Goal: Use online tool/utility: Utilize a website feature to perform a specific function

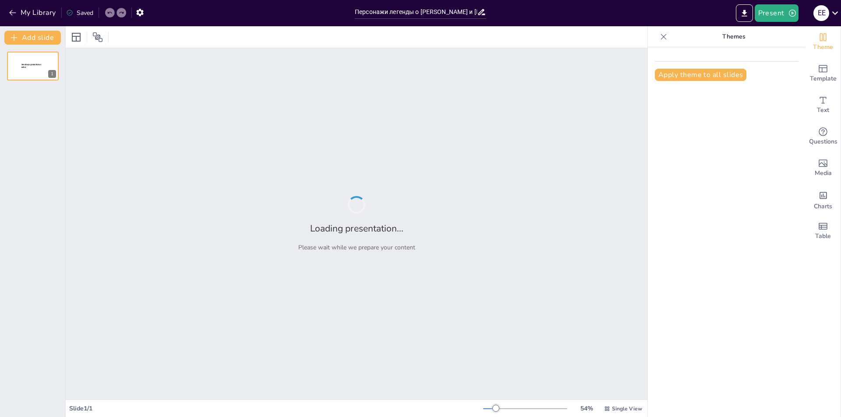
type input "Персонажи легенды о Немане и Лоше: Анализ и интерпретация"
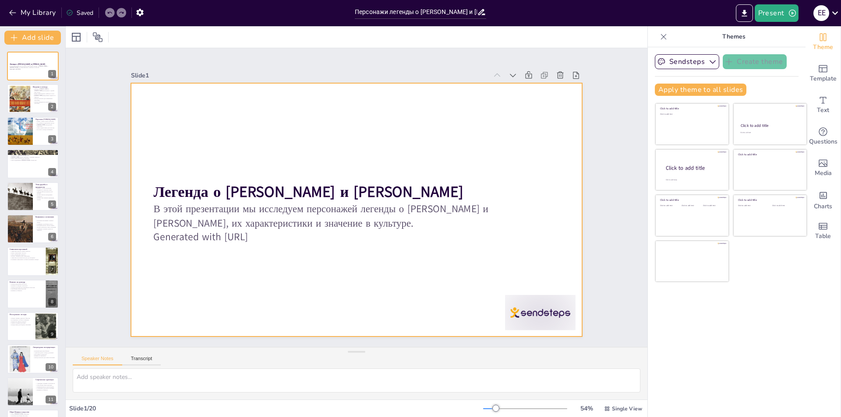
checkbox input "true"
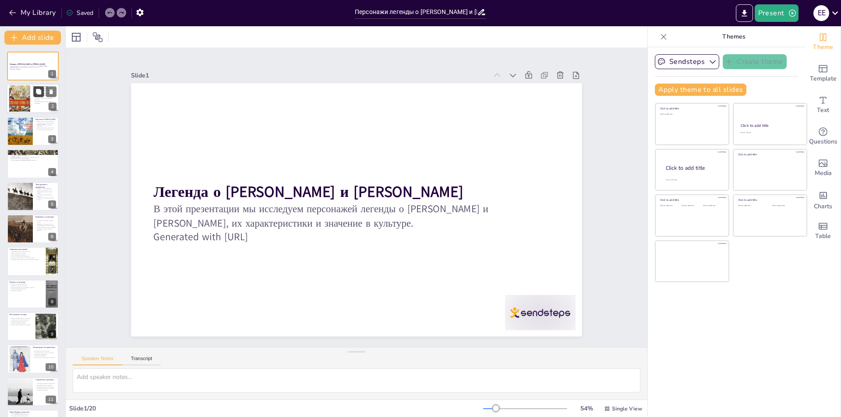
click at [37, 92] on icon at bounding box center [38, 91] width 5 height 5
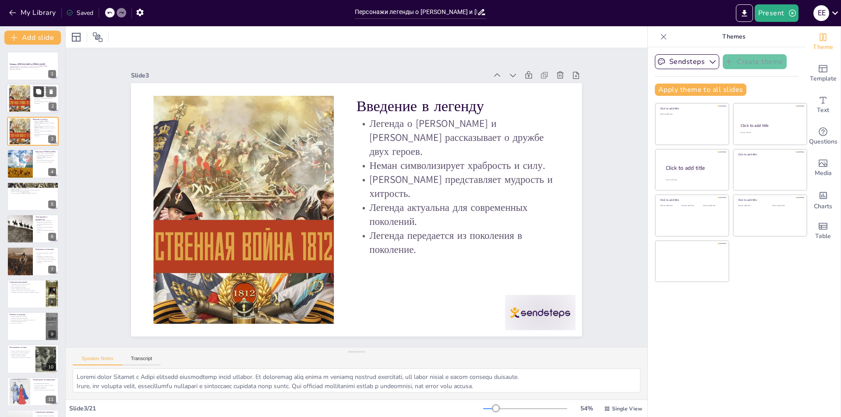
click at [31, 103] on div at bounding box center [33, 99] width 53 height 30
type textarea "Дружба между Неманом и Лошей является центральной темой легенды. Их поддержка д…"
checkbox input "true"
click at [47, 61] on button at bounding box center [51, 59] width 11 height 11
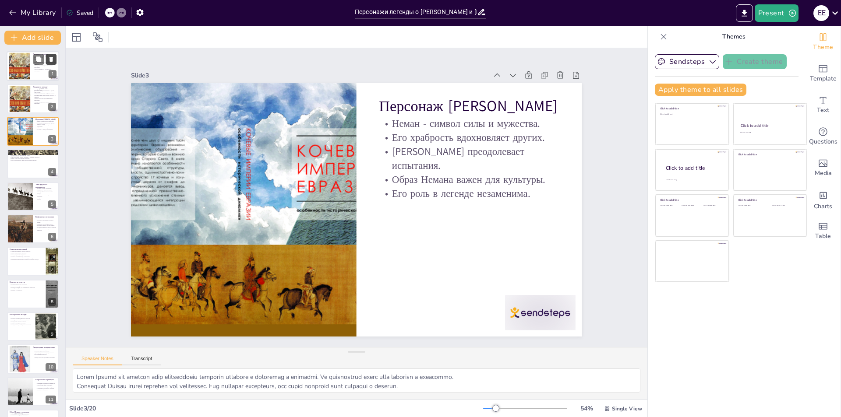
click at [28, 72] on div at bounding box center [20, 66] width 38 height 27
type textarea "Дружба между Неманом и Лошей является центральной темой легенды. Их поддержка д…"
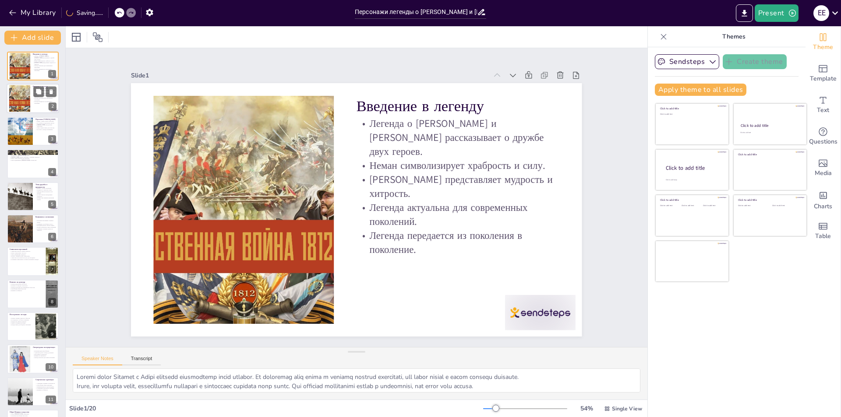
click at [23, 96] on div at bounding box center [20, 98] width 38 height 27
checkbox input "true"
click at [31, 136] on div at bounding box center [20, 131] width 44 height 30
type textarea "Образ Немана как символа силы подчеркивает важность мужества в традициях и куль…"
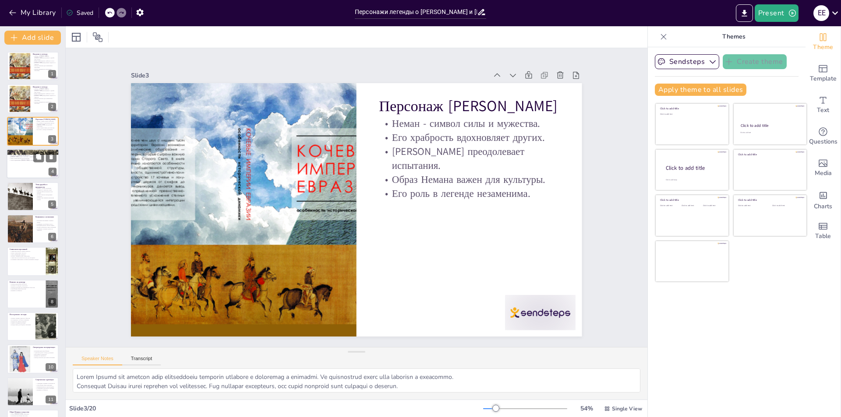
checkbox input "true"
click at [20, 162] on div at bounding box center [33, 164] width 53 height 30
type textarea "Лоша олицетворяет мудрость, показывая, что иногда решение проблемы требует не т…"
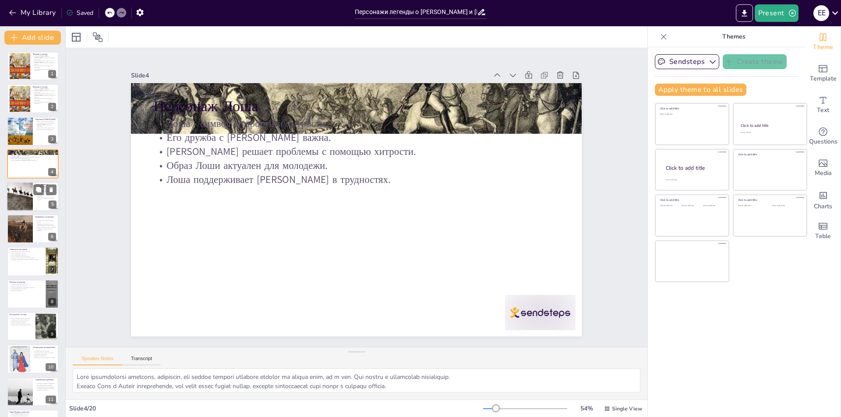
checkbox input "true"
click at [25, 203] on div at bounding box center [19, 197] width 52 height 30
type textarea "Дружба между Неманом и Лошей показывает, как важны крепкие отношения для преодо…"
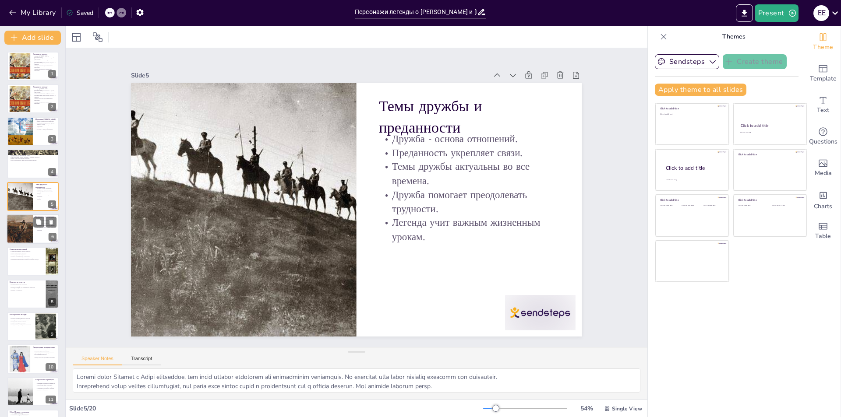
checkbox input "true"
click at [24, 235] on div at bounding box center [20, 228] width 26 height 41
type textarea "Испытания, с которыми сталкиваются Неман и Лоша, помогают раскрыть их характер …"
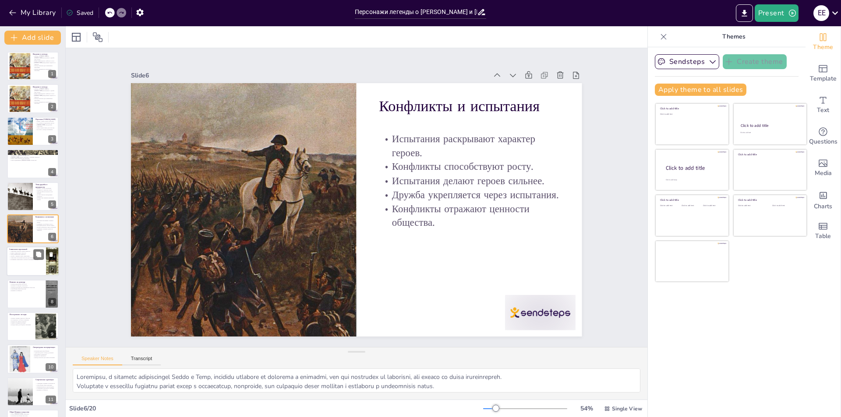
checkbox input "true"
click at [29, 263] on div at bounding box center [33, 262] width 53 height 30
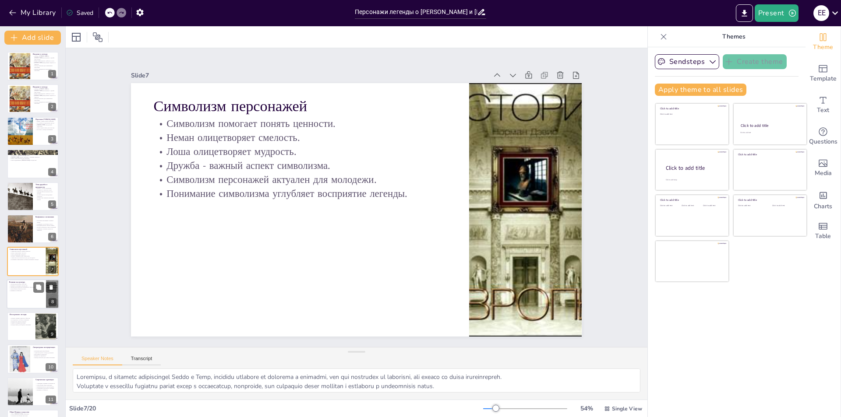
type textarea "Символизм персонажей помогает понять, какие ценности важны для общества, и как …"
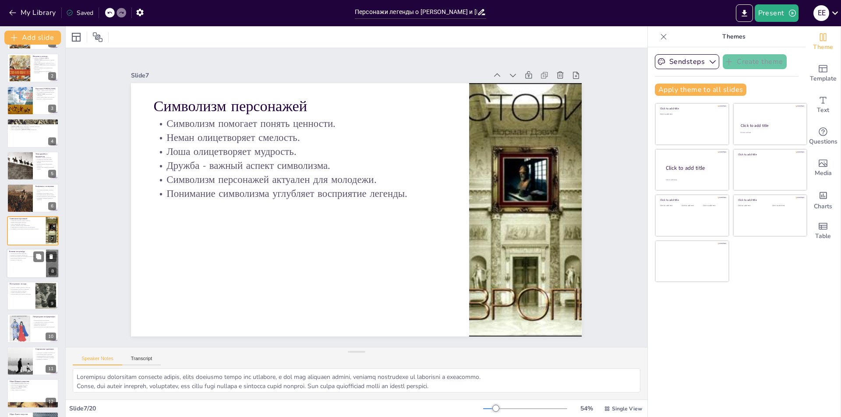
checkbox input "true"
click at [22, 263] on div at bounding box center [33, 264] width 53 height 30
type textarea "Легенда о Немане и Лоше вдохновила множество художников и писателей, которые со…"
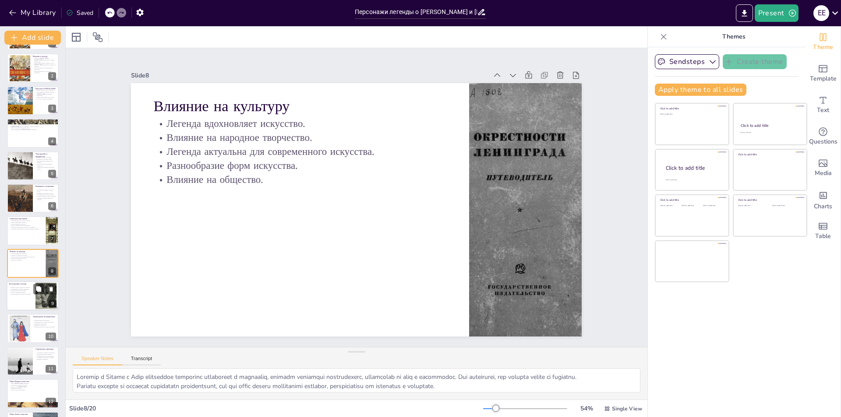
scroll to position [63, 0]
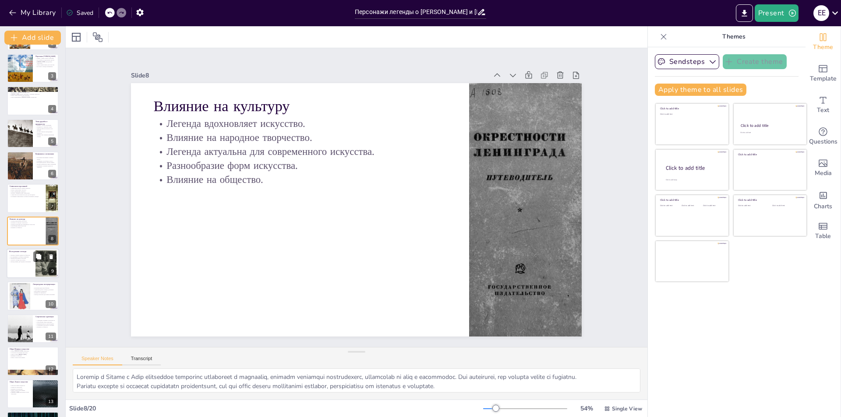
checkbox input "true"
click at [26, 264] on div "Легенда отражает ценности общества. Исследование углубляет понимание. Легенда к…" at bounding box center [21, 259] width 24 height 10
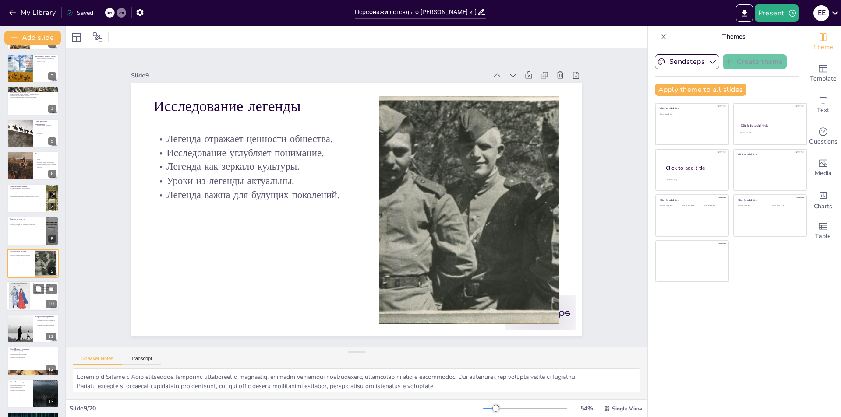
type textarea "Легенда о Немане и Лоше отражает важные ценности и идеалы, которые являются осн…"
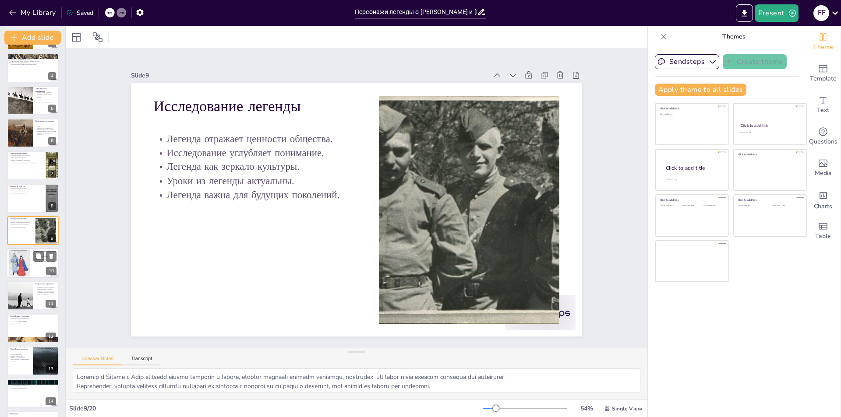
checkbox input "true"
click at [25, 267] on div at bounding box center [19, 263] width 21 height 32
type textarea "Литературные интерпретации легенды подчеркивают разнообразие подходов к ее пони…"
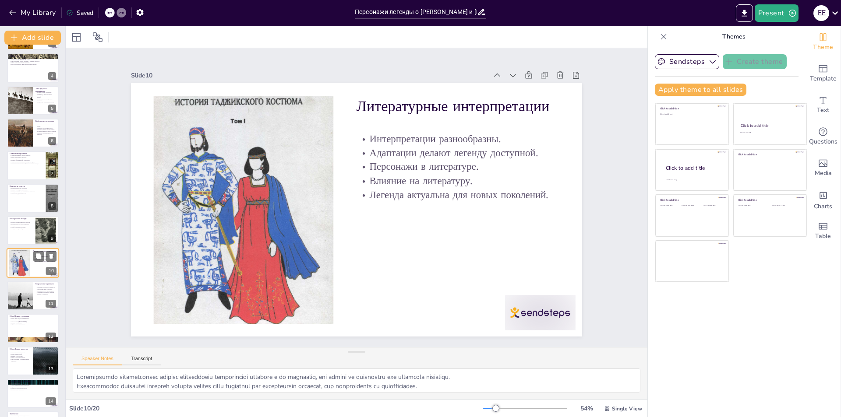
scroll to position [128, 0]
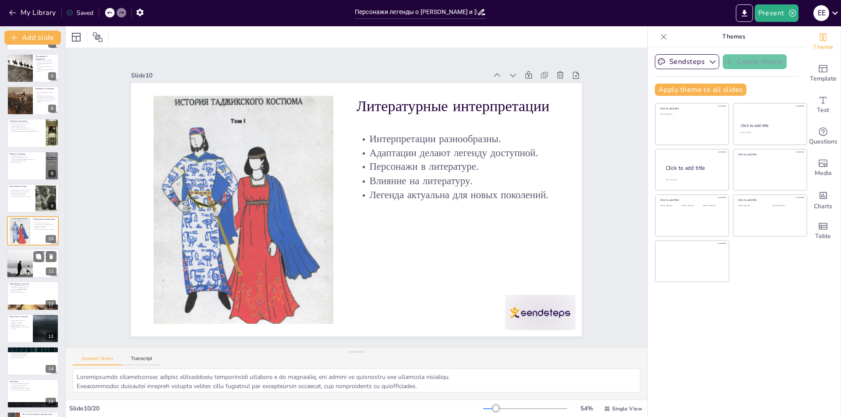
checkbox input "true"
click at [10, 258] on div at bounding box center [19, 264] width 43 height 30
type textarea "Современные адаптации легенды о Немане и Лоше помогают сохранить ее актуальност…"
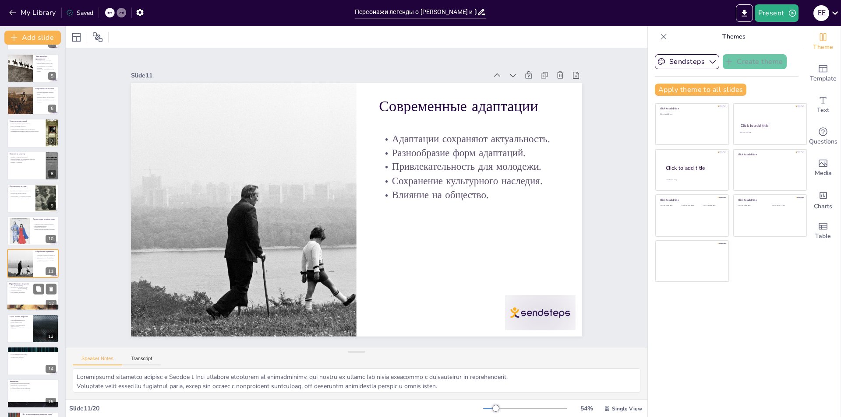
scroll to position [161, 0]
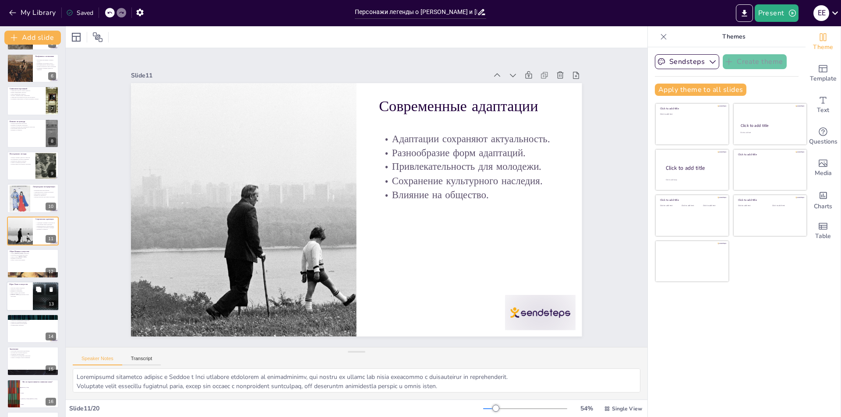
checkbox input "true"
click at [28, 295] on p "Лоша вдохновляет новое поколение." at bounding box center [19, 295] width 21 height 3
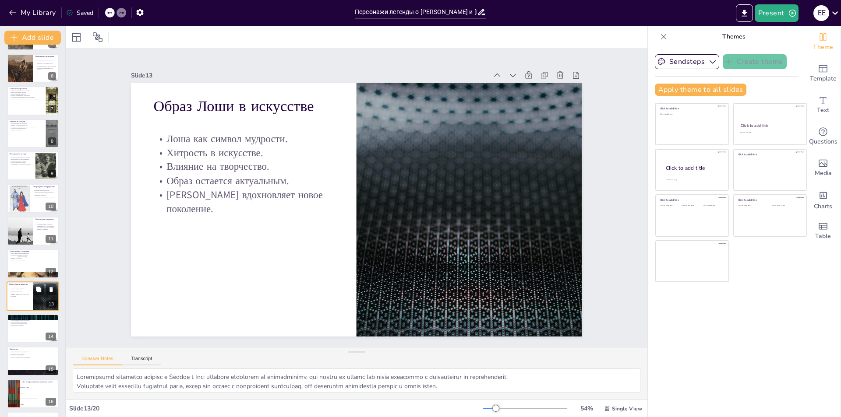
type textarea "Образ Лоши олицетворяет мудрость, что делает его привлекательным для художников…"
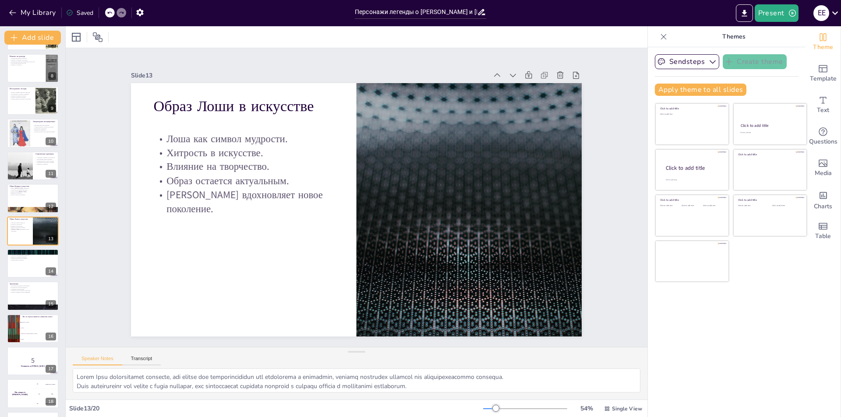
checkbox input "true"
click at [25, 8] on button "My Library" at bounding box center [33, 13] width 53 height 14
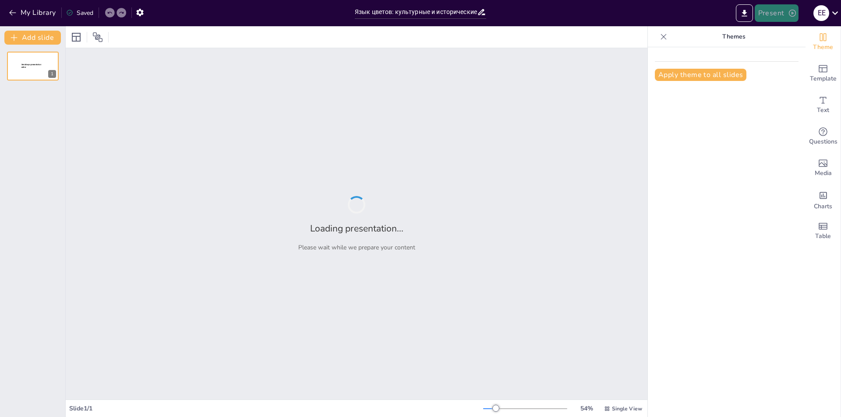
type input "Язык цветов: культурные и исторические контексты"
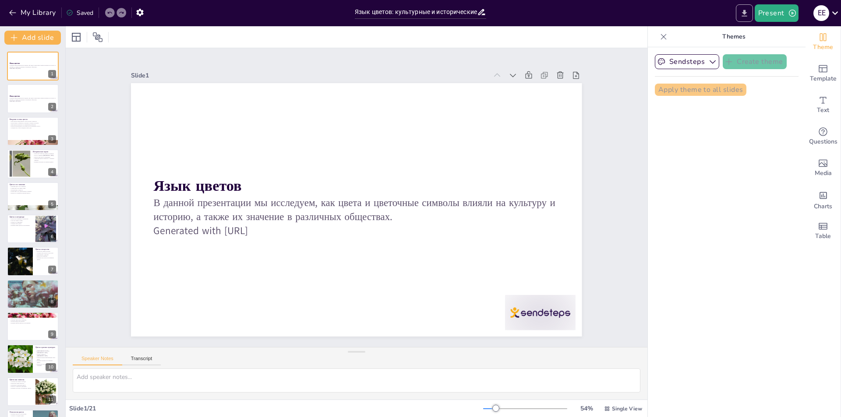
click at [747, 12] on icon "Export to PowerPoint" at bounding box center [743, 13] width 9 height 9
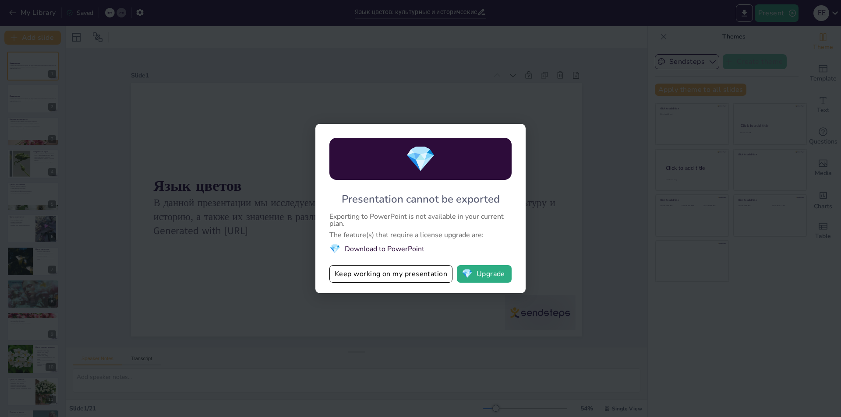
click at [594, 159] on div "💎 Presentation cannot be exported Exporting to PowerPoint is not available in y…" at bounding box center [420, 208] width 841 height 417
click at [401, 273] on button "Keep working on my presentation" at bounding box center [390, 274] width 123 height 18
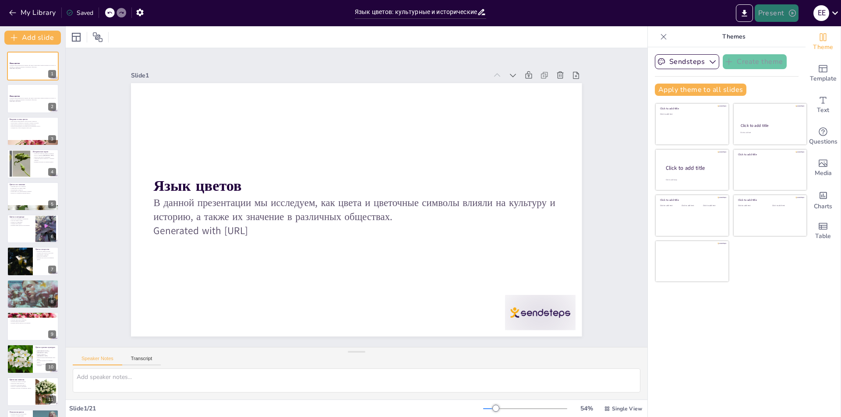
click at [775, 12] on button "Present" at bounding box center [776, 13] width 44 height 18
click at [774, 56] on li "Play presentation" at bounding box center [789, 54] width 69 height 14
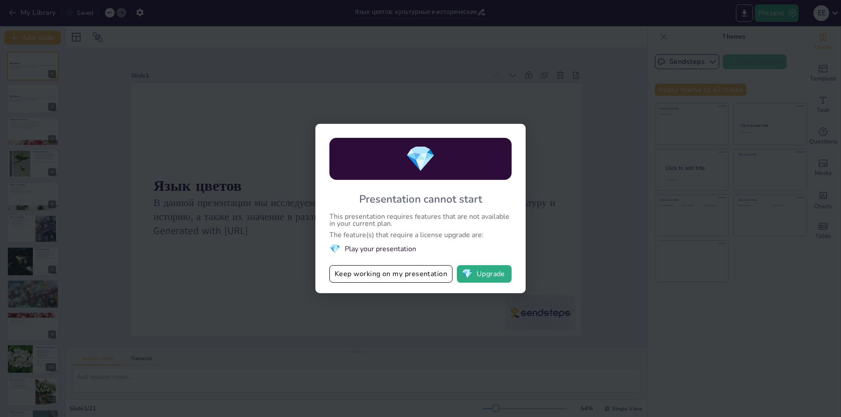
click at [636, 137] on div "💎 Presentation cannot start This presentation requires features that are not av…" at bounding box center [420, 208] width 841 height 417
click at [598, 138] on div "💎 Presentation cannot start This presentation requires features that are not av…" at bounding box center [420, 208] width 841 height 417
drag, startPoint x: 428, startPoint y: 285, endPoint x: 424, endPoint y: 279, distance: 6.7
click at [426, 285] on div "💎 Presentation cannot start This presentation requires features that are not av…" at bounding box center [420, 208] width 210 height 169
click at [417, 271] on button "Keep working on my presentation" at bounding box center [390, 274] width 123 height 18
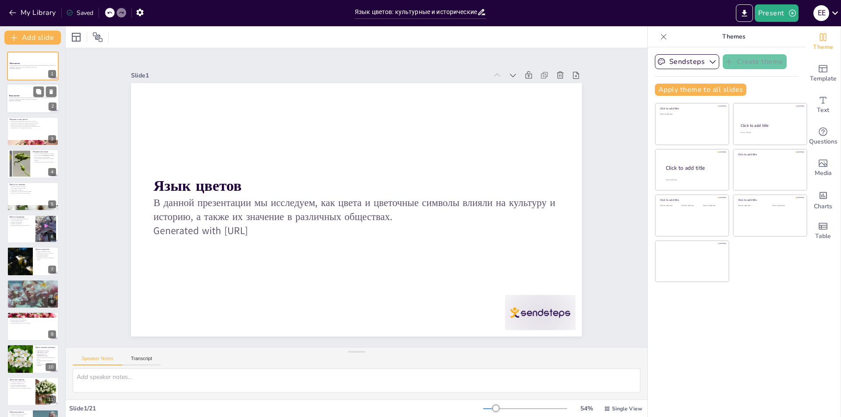
click at [19, 103] on div "В данной презентации мы исследуем, как цвета и цветочные символы влияли на куль…" at bounding box center [32, 100] width 47 height 6
drag, startPoint x: 21, startPoint y: 121, endPoint x: 217, endPoint y: 95, distance: 198.3
click at [21, 120] on p "Язык цветов представляет собой систему символов" at bounding box center [33, 121] width 46 height 2
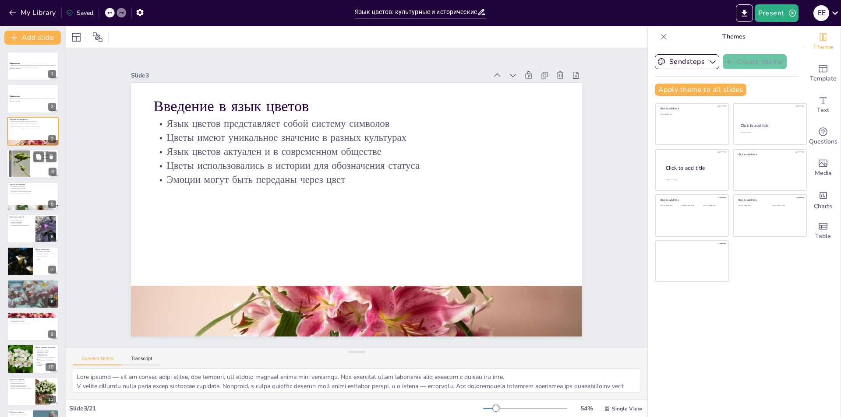
click at [29, 164] on div at bounding box center [20, 164] width 50 height 27
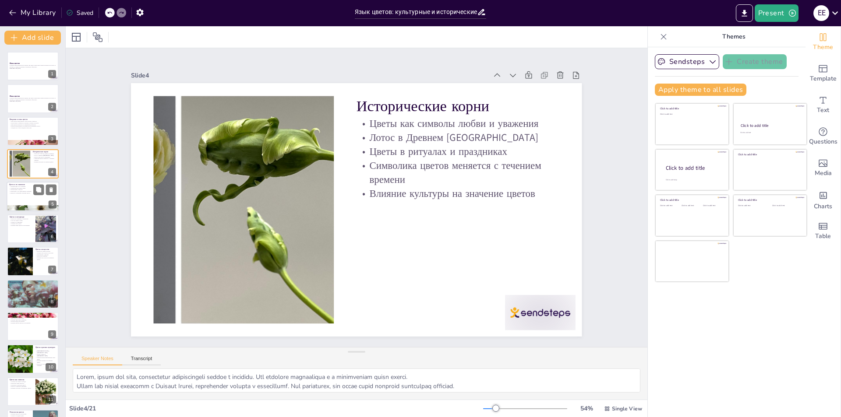
click at [30, 198] on div at bounding box center [33, 197] width 53 height 30
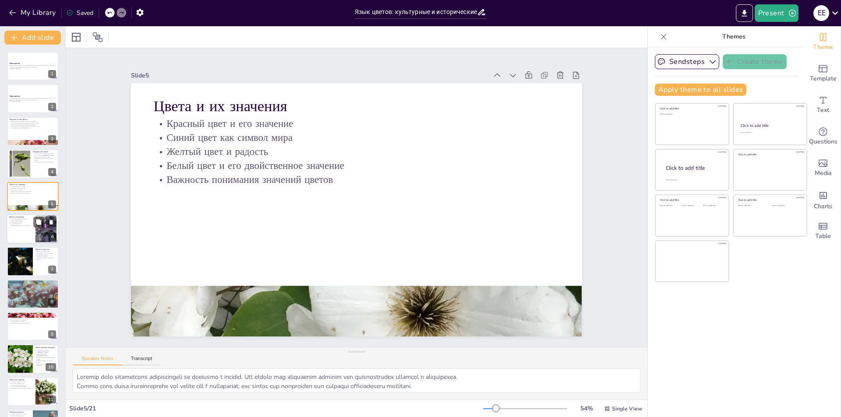
click at [34, 230] on div at bounding box center [33, 229] width 53 height 30
type textarea "Lorem ipsum dolorsitamet con adipisci eli seddoeiu tempori utlabo e doloremag, …"
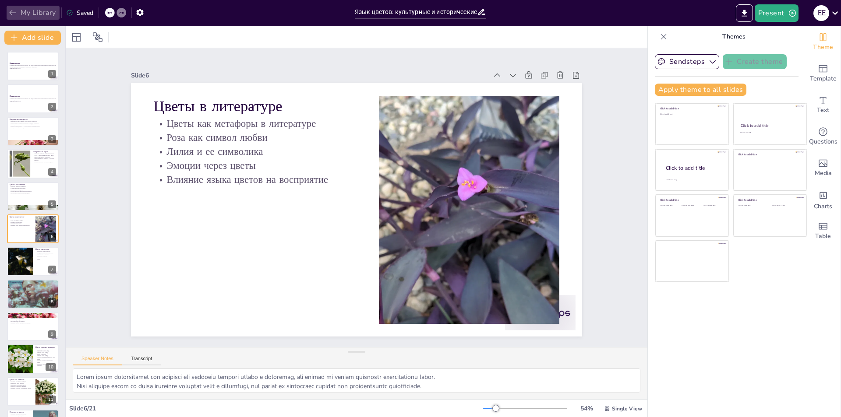
click at [27, 10] on button "My Library" at bounding box center [33, 13] width 53 height 14
